Goal: Communication & Community: Answer question/provide support

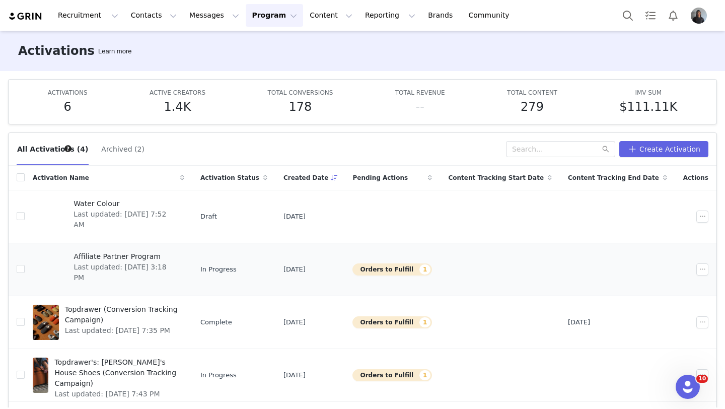
click at [127, 260] on span "Affiliate Partner Program" at bounding box center [125, 256] width 105 height 11
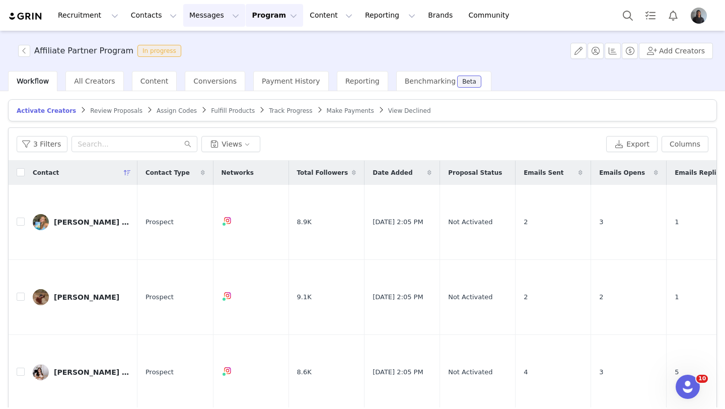
click at [200, 25] on button "Messages Messages" at bounding box center [214, 15] width 62 height 23
click at [201, 56] on link "Inbox" at bounding box center [212, 63] width 80 height 19
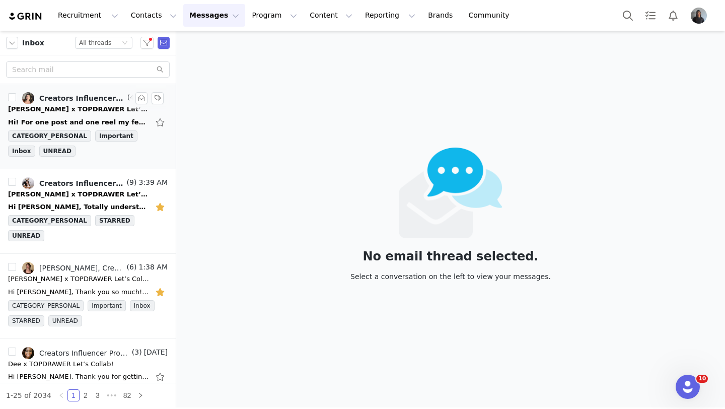
click at [108, 100] on div "Creators Influencer Program (Grin), [PERSON_NAME] | [PERSON_NAME]" at bounding box center [82, 98] width 86 height 8
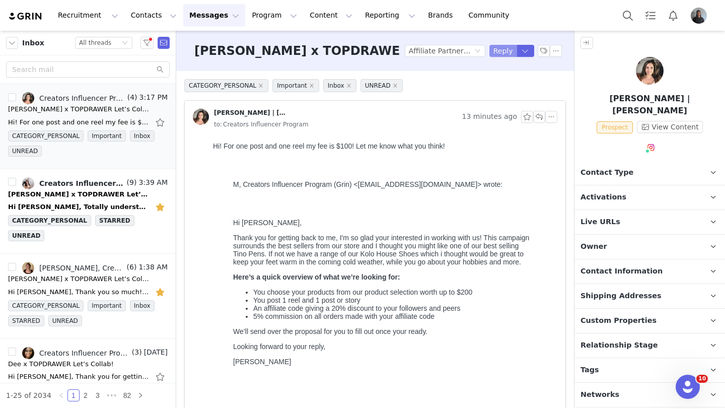
click at [503, 49] on button "Reply" at bounding box center [503, 51] width 28 height 12
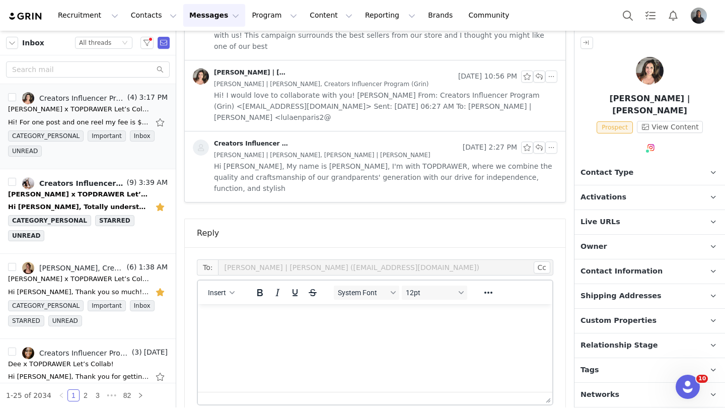
scroll to position [535, 0]
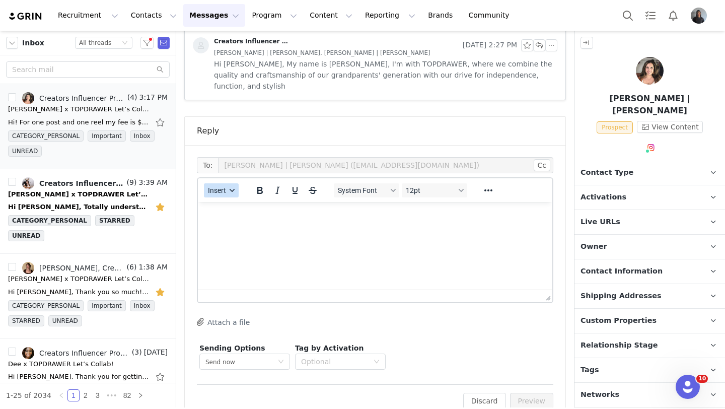
click at [234, 183] on button "Insert" at bounding box center [221, 190] width 35 height 14
click at [249, 195] on div "Insert Variable" at bounding box center [256, 202] width 101 height 16
select select
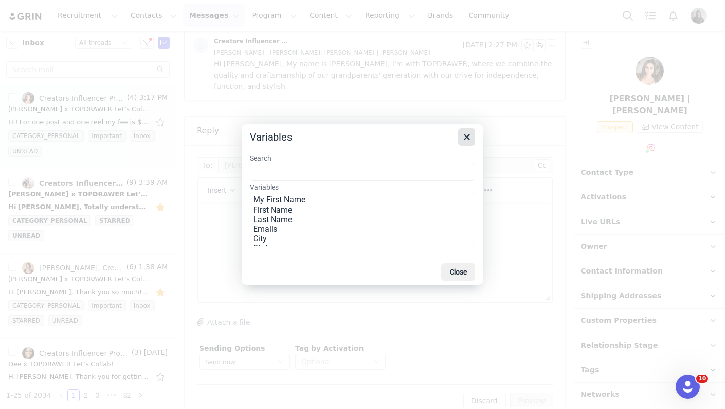
click at [466, 135] on icon "Close" at bounding box center [466, 137] width 12 height 12
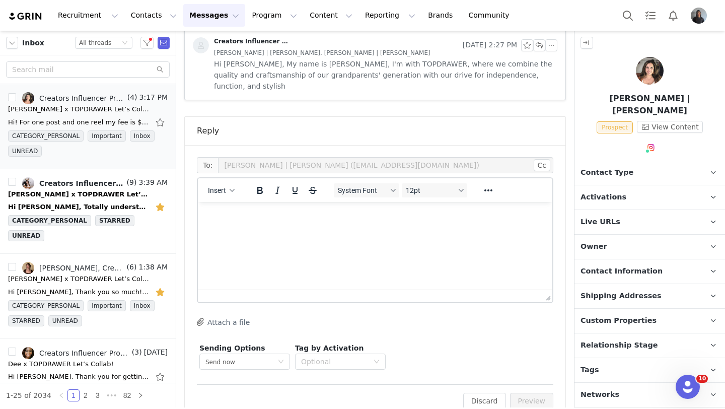
click at [225, 180] on div "Insert" at bounding box center [221, 190] width 47 height 20
click at [232, 188] on icon "button" at bounding box center [231, 190] width 5 height 5
click at [243, 188] on div "Insert Template" at bounding box center [257, 186] width 91 height 12
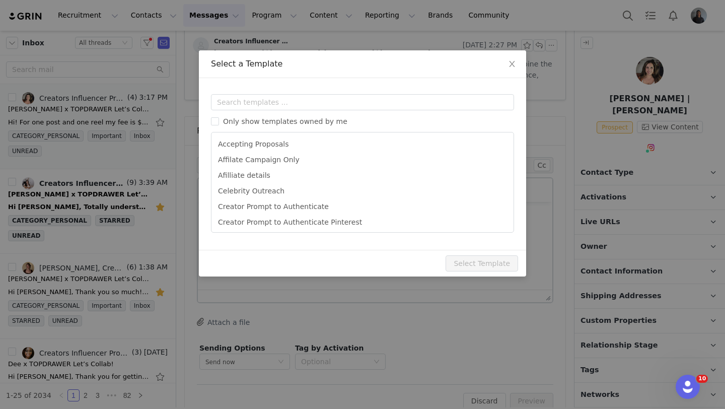
scroll to position [0, 0]
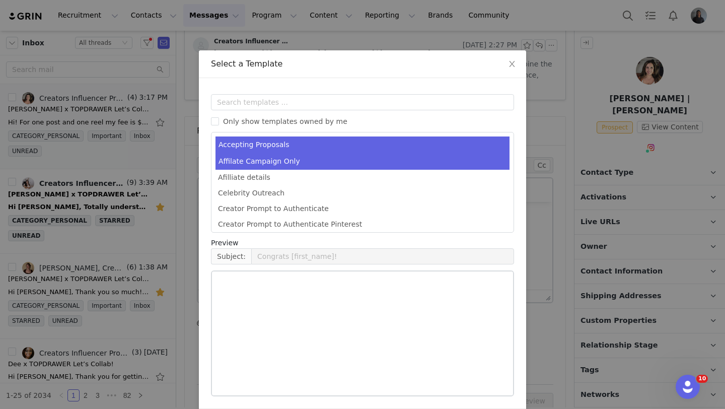
click at [273, 162] on li "Affilate Campaign Only" at bounding box center [362, 161] width 294 height 17
type input "[first_name] x TOPDRAWER Let’s Collab!"
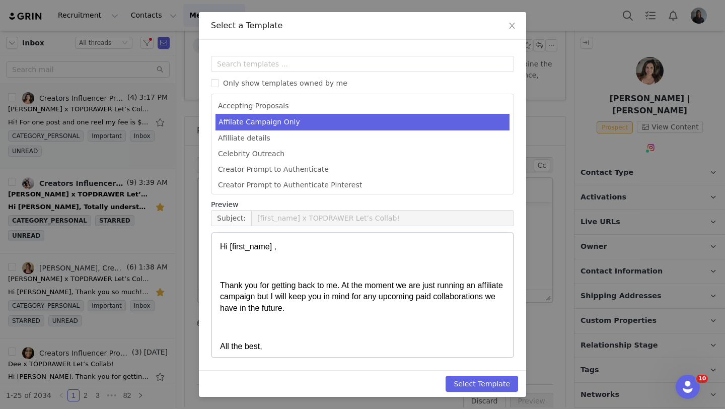
click at [276, 249] on p "Hi [first_name] ," at bounding box center [362, 246] width 285 height 11
click at [276, 248] on p "Hi [first_name] ," at bounding box center [362, 246] width 285 height 11
click at [478, 379] on button "Select Template" at bounding box center [481, 383] width 72 height 16
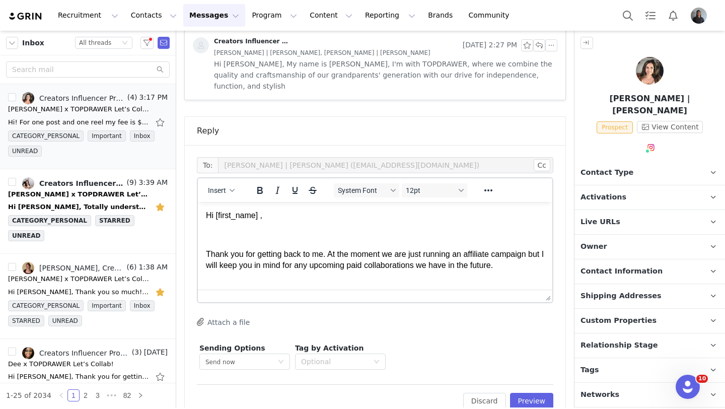
click at [260, 218] on p "Hi [first_name] ," at bounding box center [375, 215] width 338 height 11
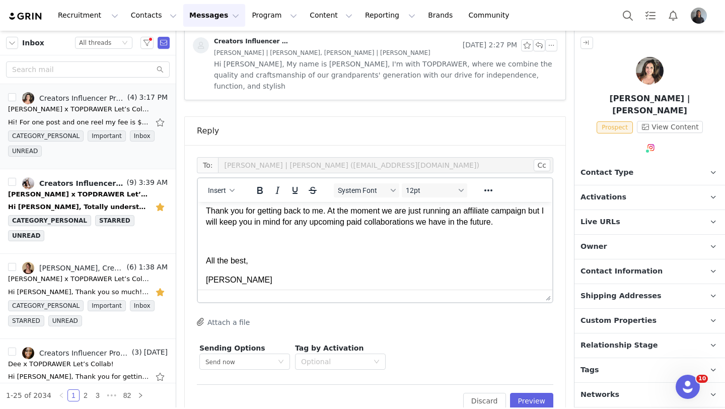
scroll to position [50, 0]
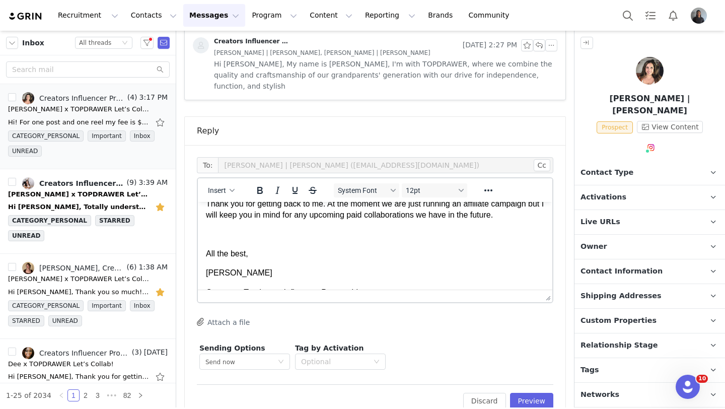
click at [600, 340] on span "Relationship Stage" at bounding box center [619, 345] width 78 height 11
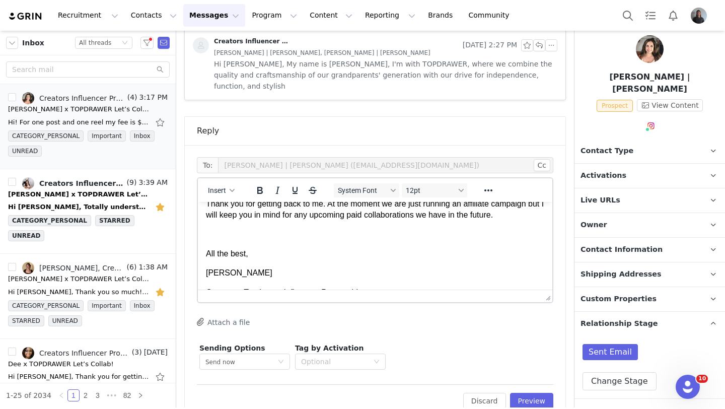
scroll to position [49, 0]
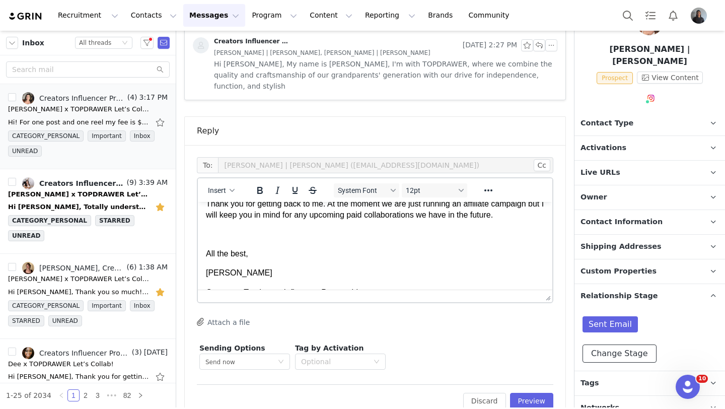
click at [599, 344] on button "Change Stage" at bounding box center [619, 353] width 74 height 18
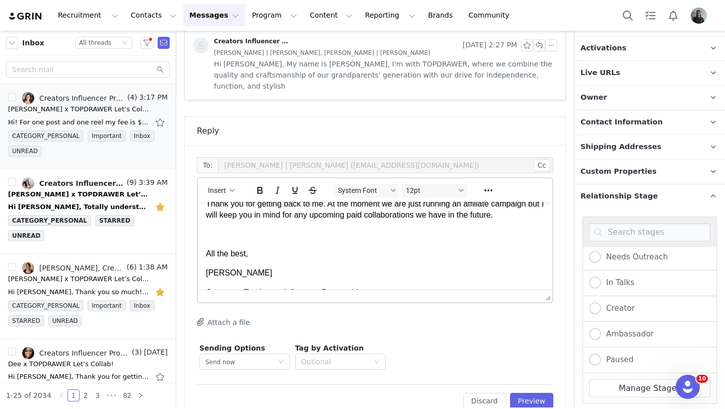
scroll to position [167, 0]
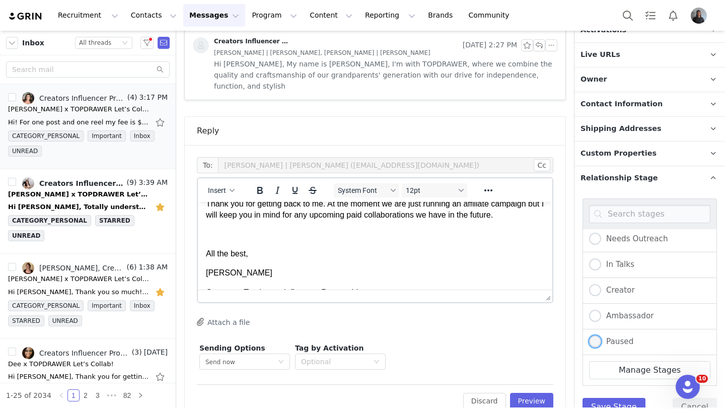
click at [600, 335] on span at bounding box center [595, 341] width 12 height 12
click at [600, 335] on input "Paused" at bounding box center [595, 341] width 12 height 13
radio input "true"
radio input "false"
radio input "true"
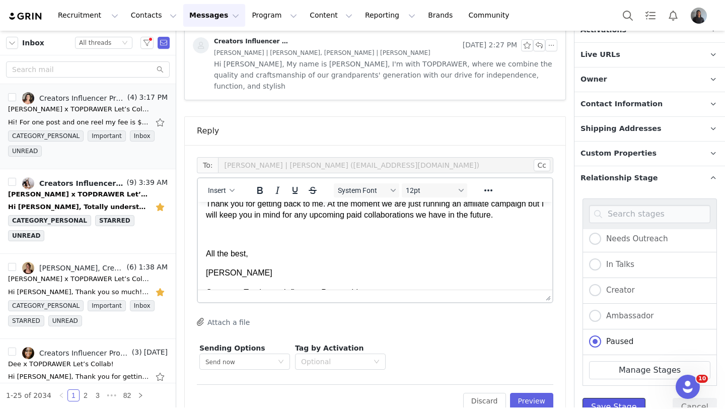
click at [609, 398] on button "Save Stage" at bounding box center [613, 407] width 63 height 18
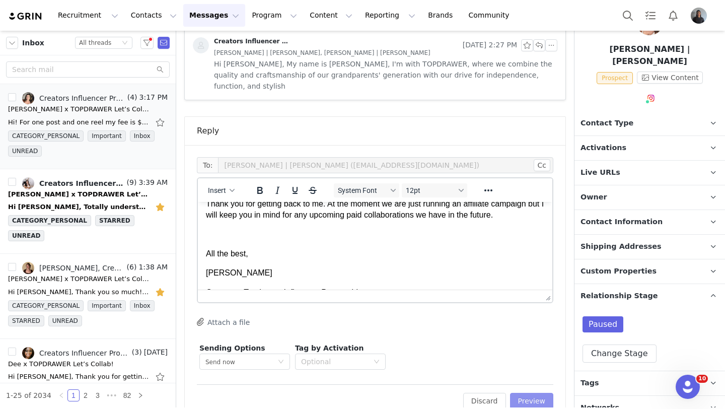
click at [543, 393] on button "Preview" at bounding box center [532, 401] width 44 height 16
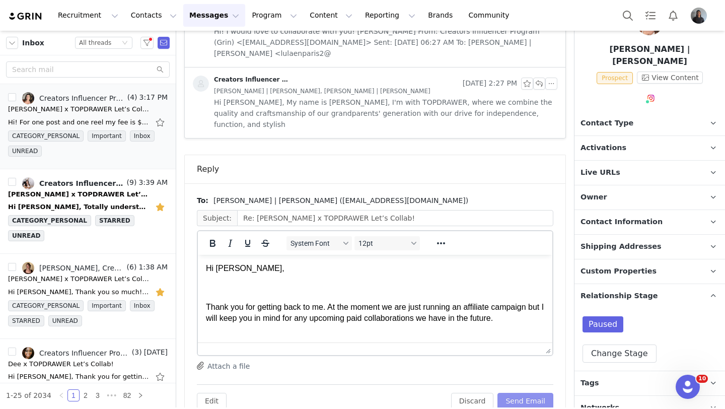
scroll to position [0, 0]
click at [543, 393] on button "Send Email" at bounding box center [525, 401] width 56 height 16
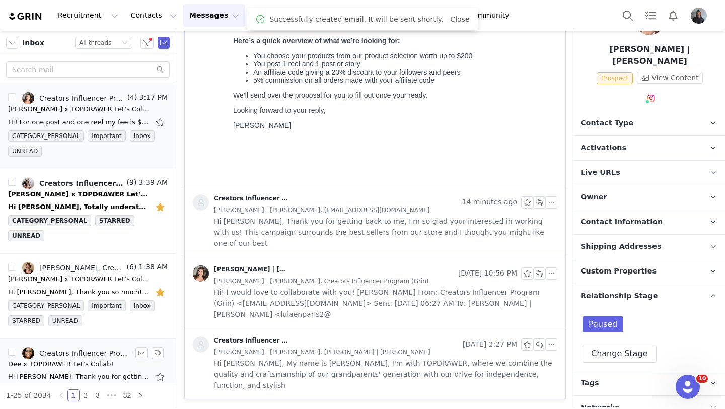
scroll to position [214, 0]
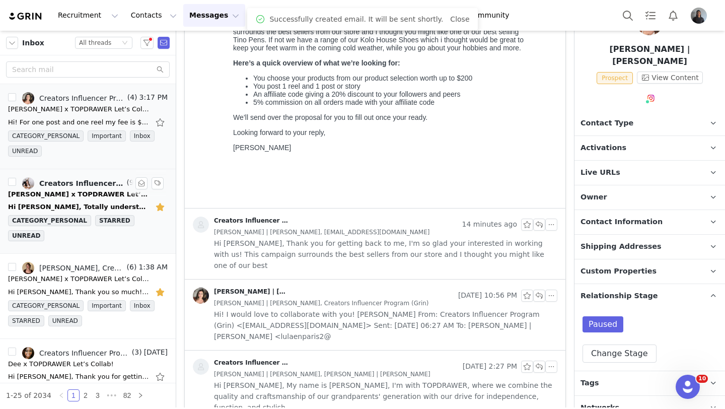
click at [92, 189] on link "Creators Influencer Program (Grin), [PERSON_NAME] | Seattle Lifestyle Creator" at bounding box center [73, 183] width 103 height 12
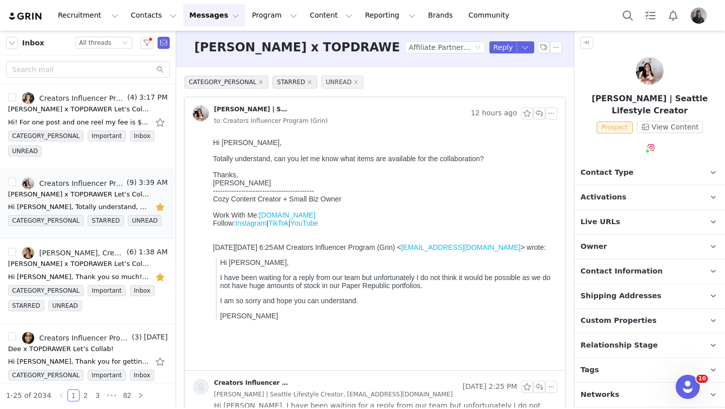
scroll to position [0, 0]
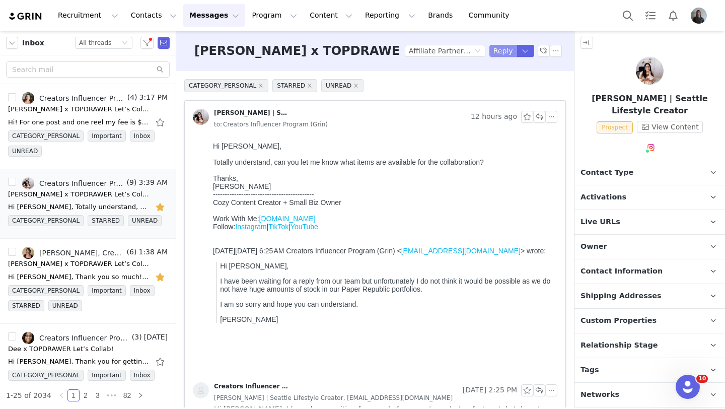
click at [502, 51] on button "Reply" at bounding box center [503, 51] width 28 height 12
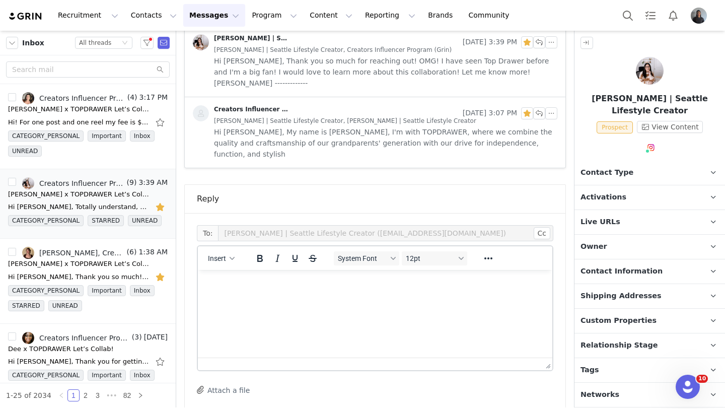
scroll to position [775, 0]
click at [241, 285] on p "Rich Text Area. Press ALT-0 for help." at bounding box center [375, 281] width 338 height 11
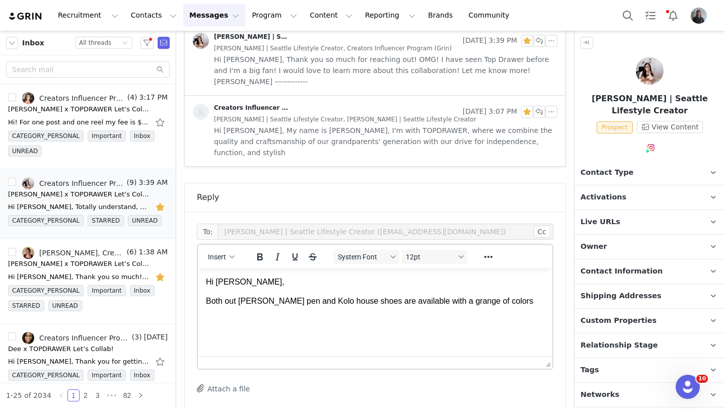
click at [459, 304] on p "Both out [PERSON_NAME] pen and Kolo house shoes are available with a grange of …" at bounding box center [375, 300] width 338 height 11
click at [516, 302] on p "Both out [PERSON_NAME] pen and Kolo house shoes are available with a range of c…" at bounding box center [375, 300] width 338 height 11
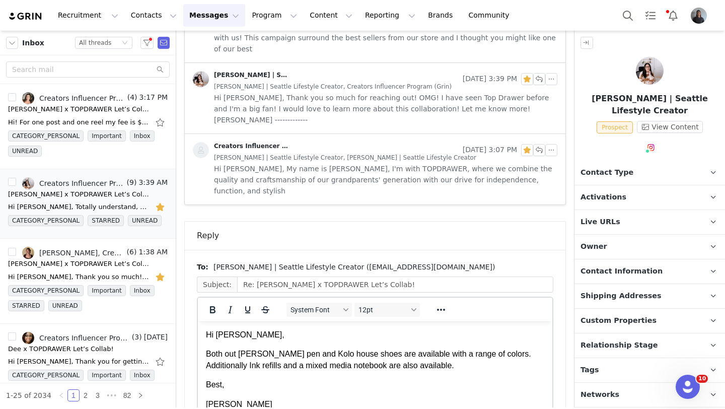
scroll to position [0, 0]
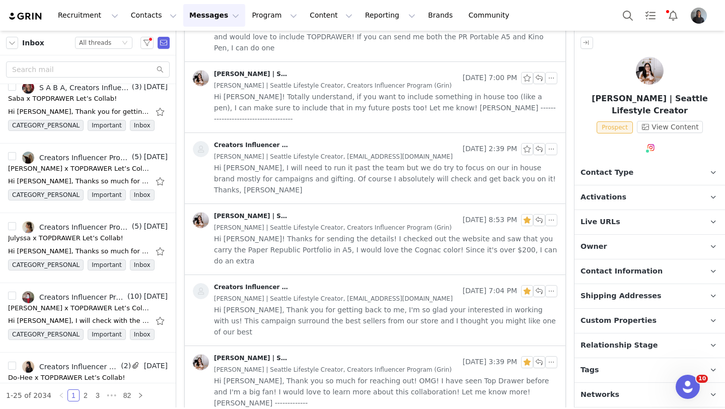
scroll to position [332, 0]
